Goal: Check status: Check status

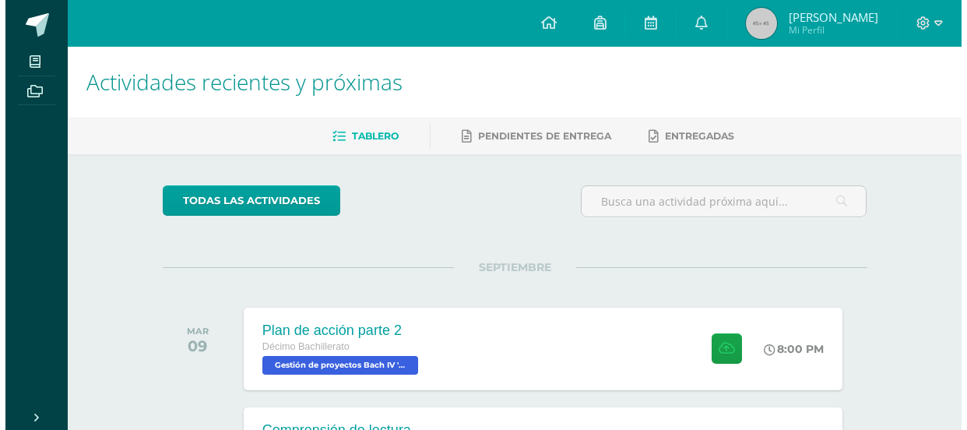
scroll to position [227, 0]
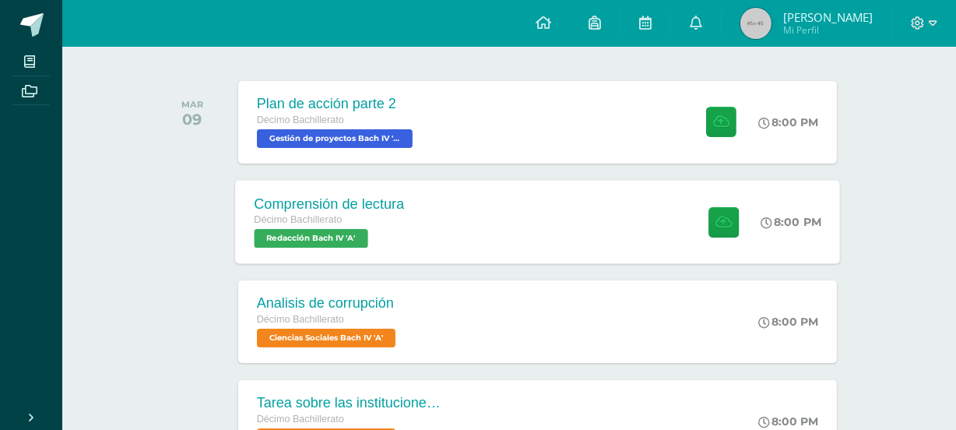
click at [546, 210] on div "Comprensión de lectura Décimo Bachillerato Redacción [PERSON_NAME] IV 'A' 8:00 …" at bounding box center [537, 221] width 605 height 83
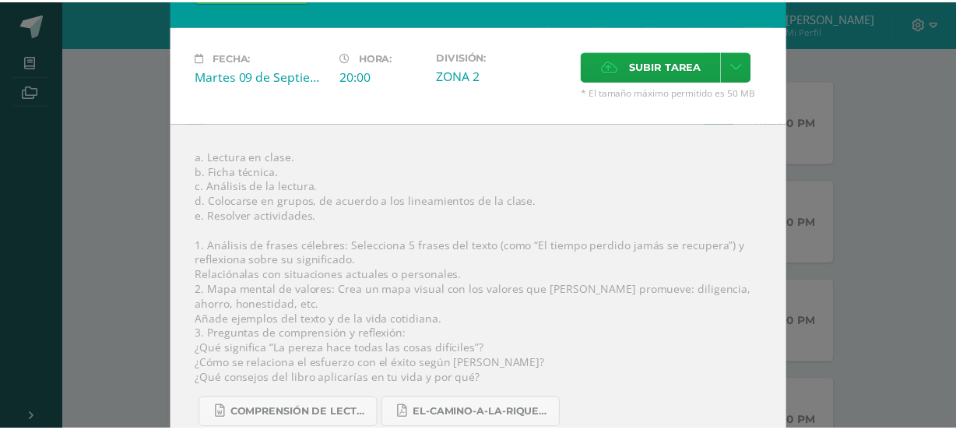
scroll to position [0, 0]
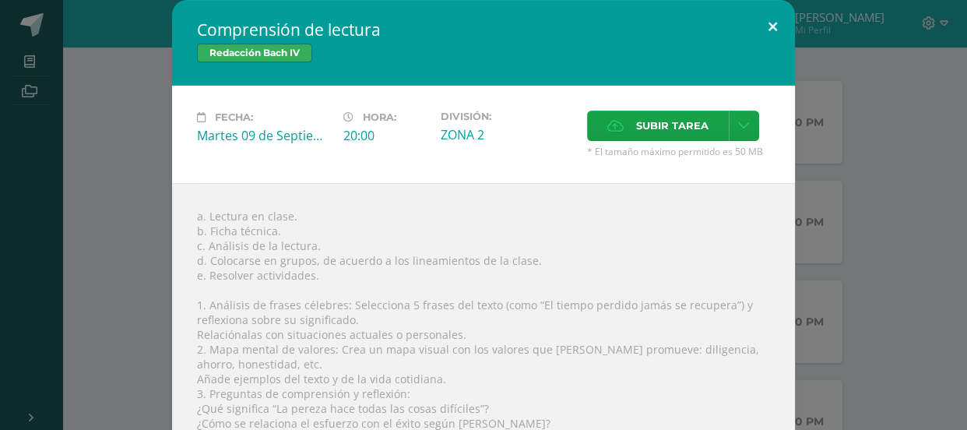
click at [765, 16] on button at bounding box center [773, 26] width 44 height 53
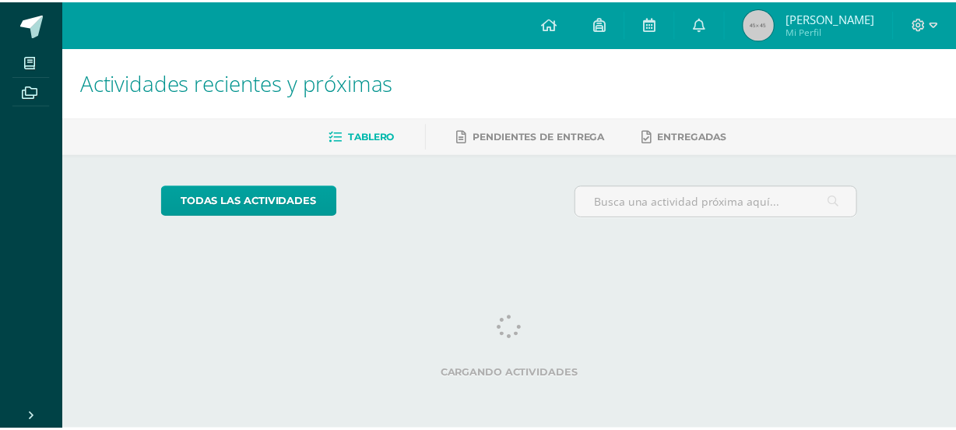
scroll to position [0, 5]
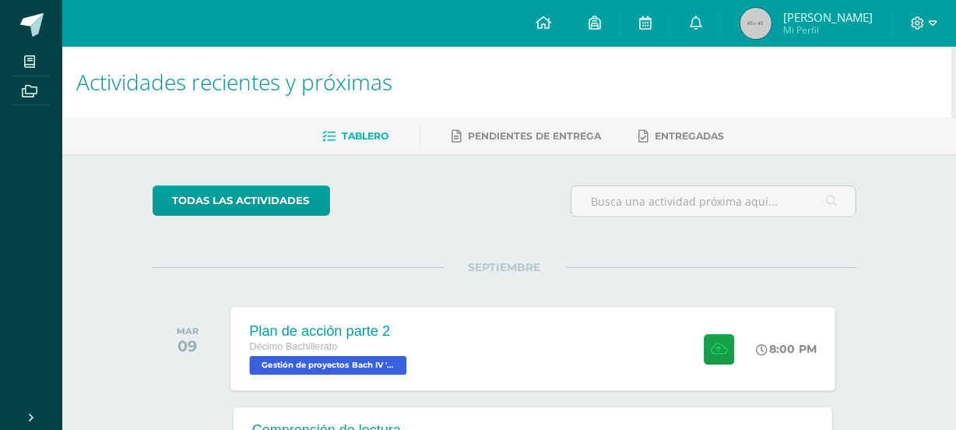
click at [541, 333] on div "Plan de acción parte 2 Décimo Bachillerato Gestión de proyectos Bach IV 'A' 8:0…" at bounding box center [533, 348] width 605 height 83
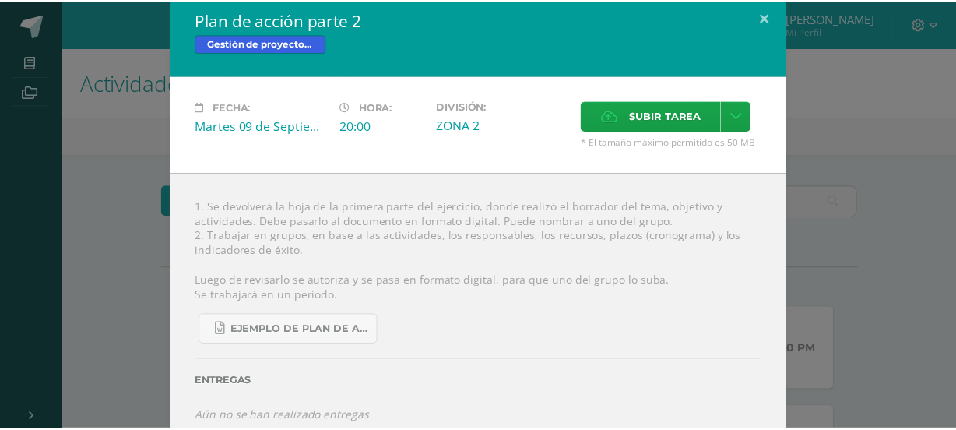
scroll to position [0, 0]
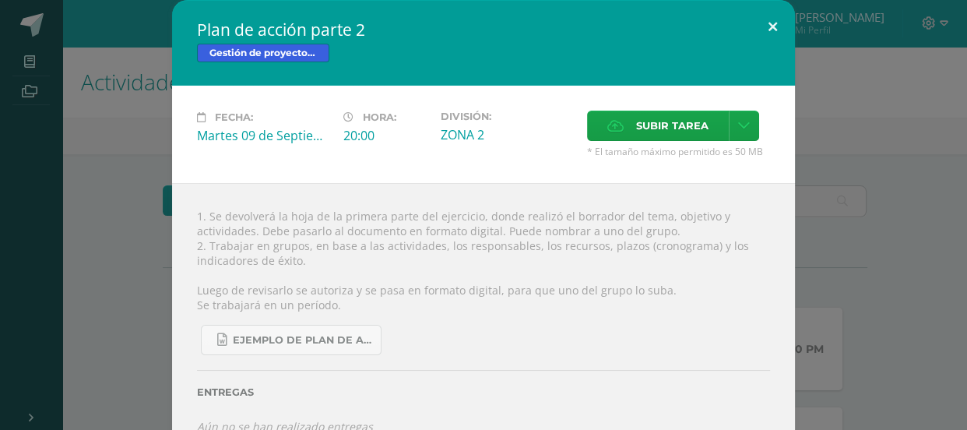
click at [771, 33] on button at bounding box center [773, 26] width 44 height 53
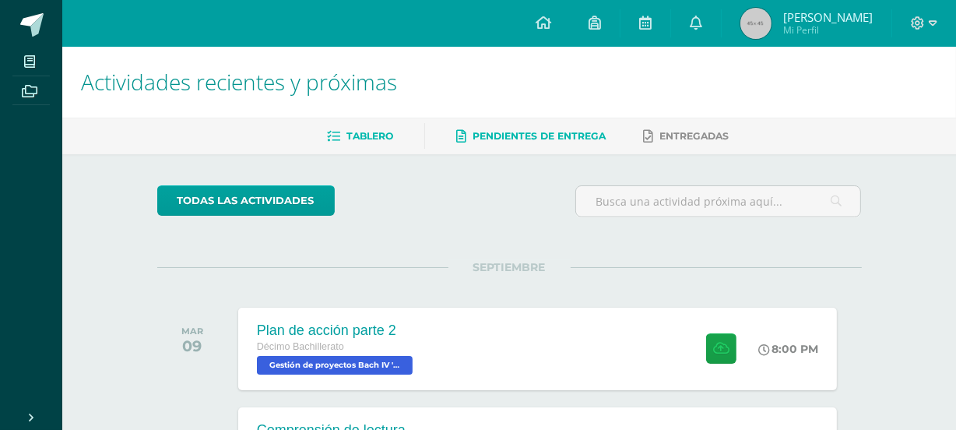
click at [533, 132] on span "Pendientes de entrega" at bounding box center [539, 136] width 133 height 12
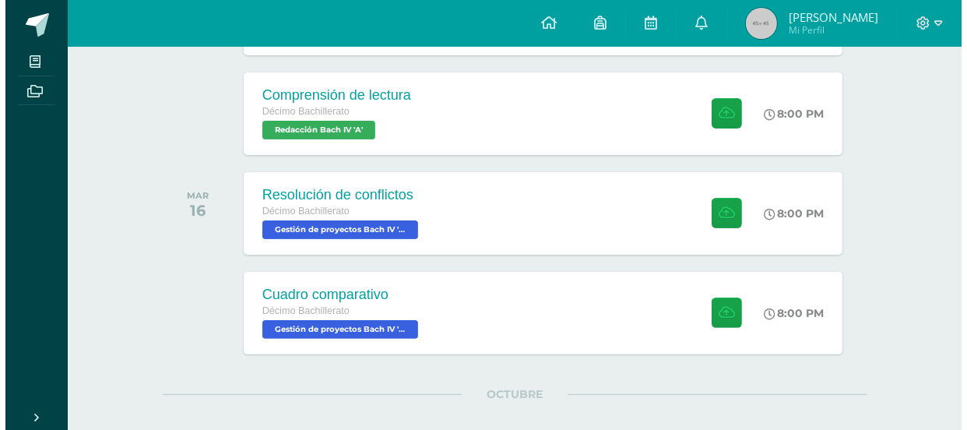
scroll to position [358, 0]
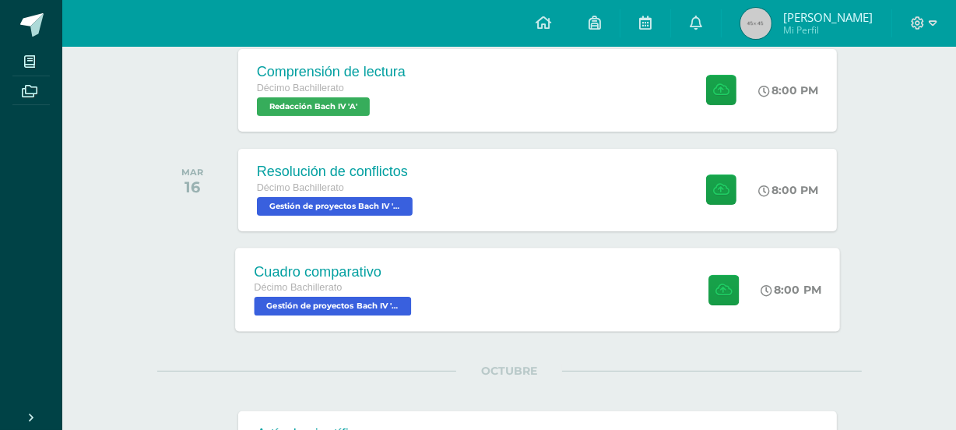
click at [472, 280] on div "Cuadro comparativo Décimo Bachillerato Gestión de proyectos [PERSON_NAME] IV 'A…" at bounding box center [537, 289] width 605 height 83
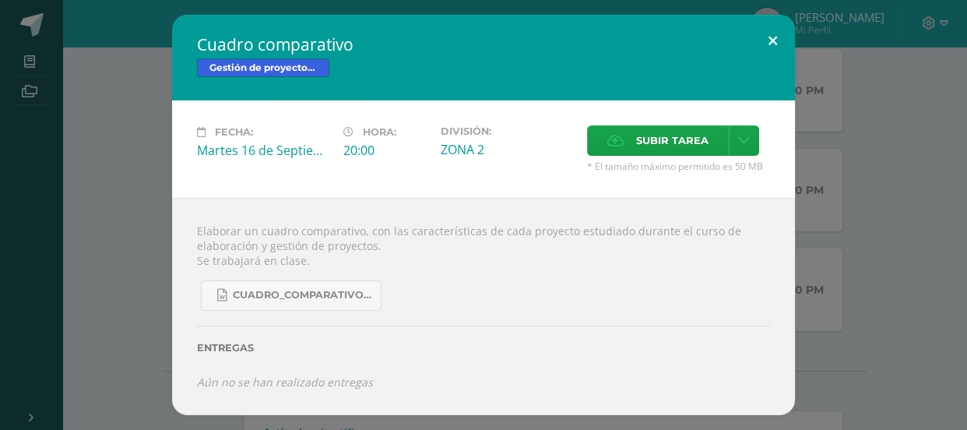
click at [778, 51] on button at bounding box center [773, 41] width 44 height 53
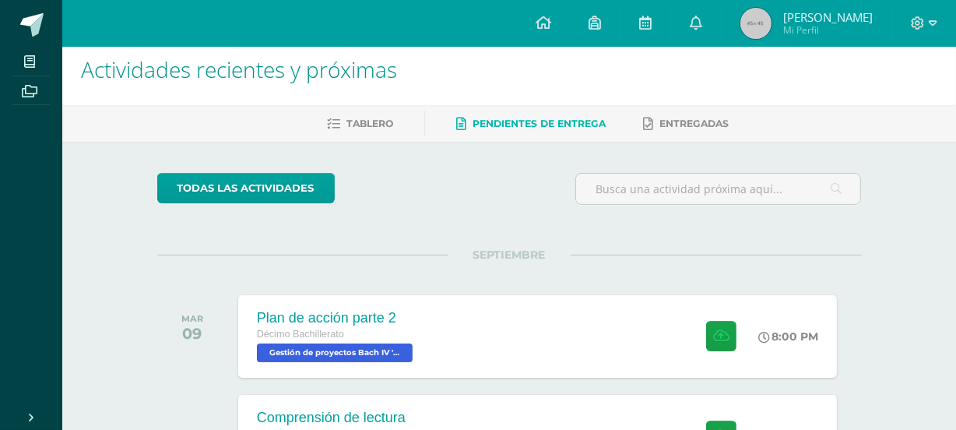
scroll to position [0, 0]
